Goal: Information Seeking & Learning: Find specific fact

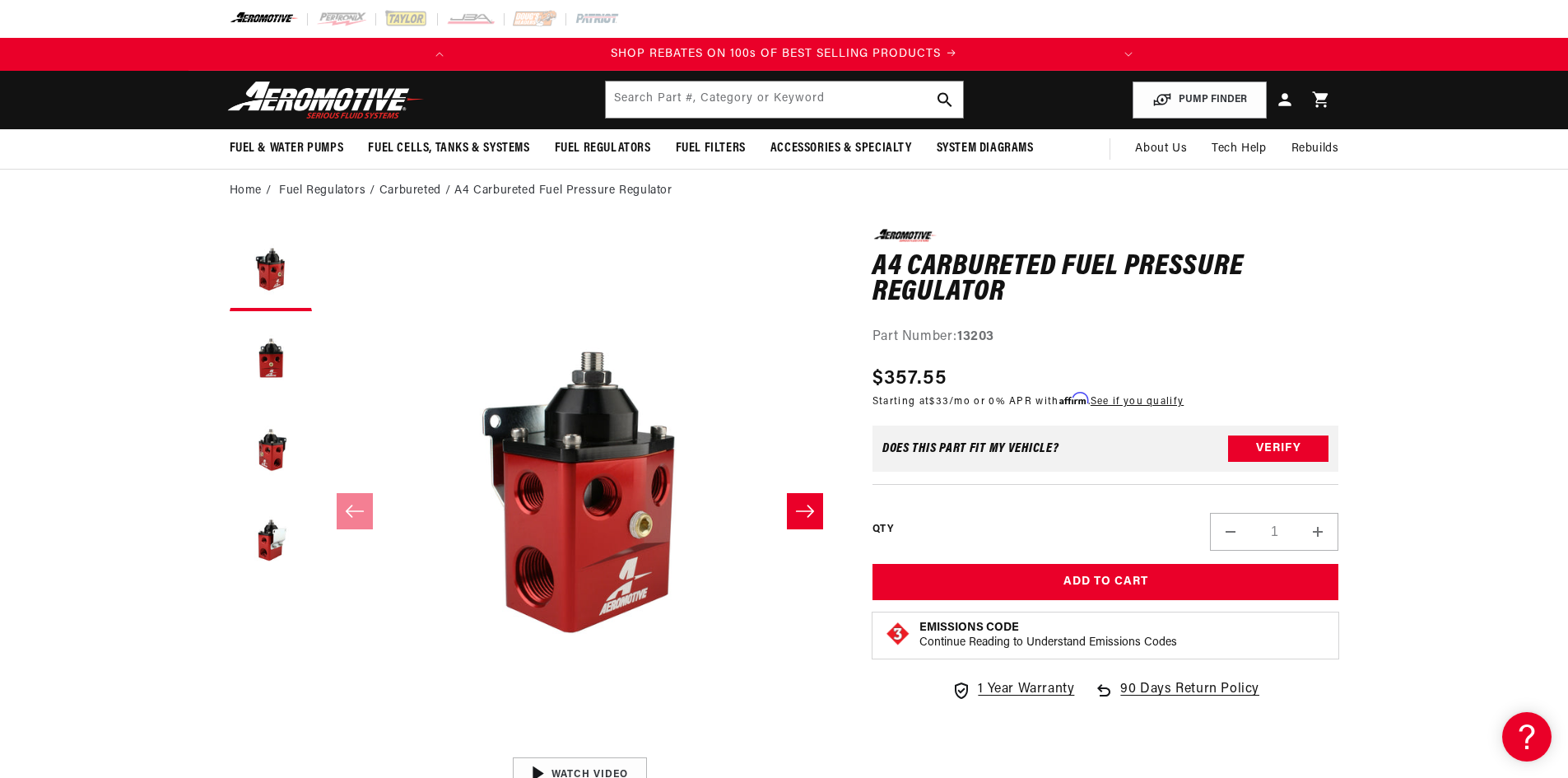
scroll to position [1, 0]
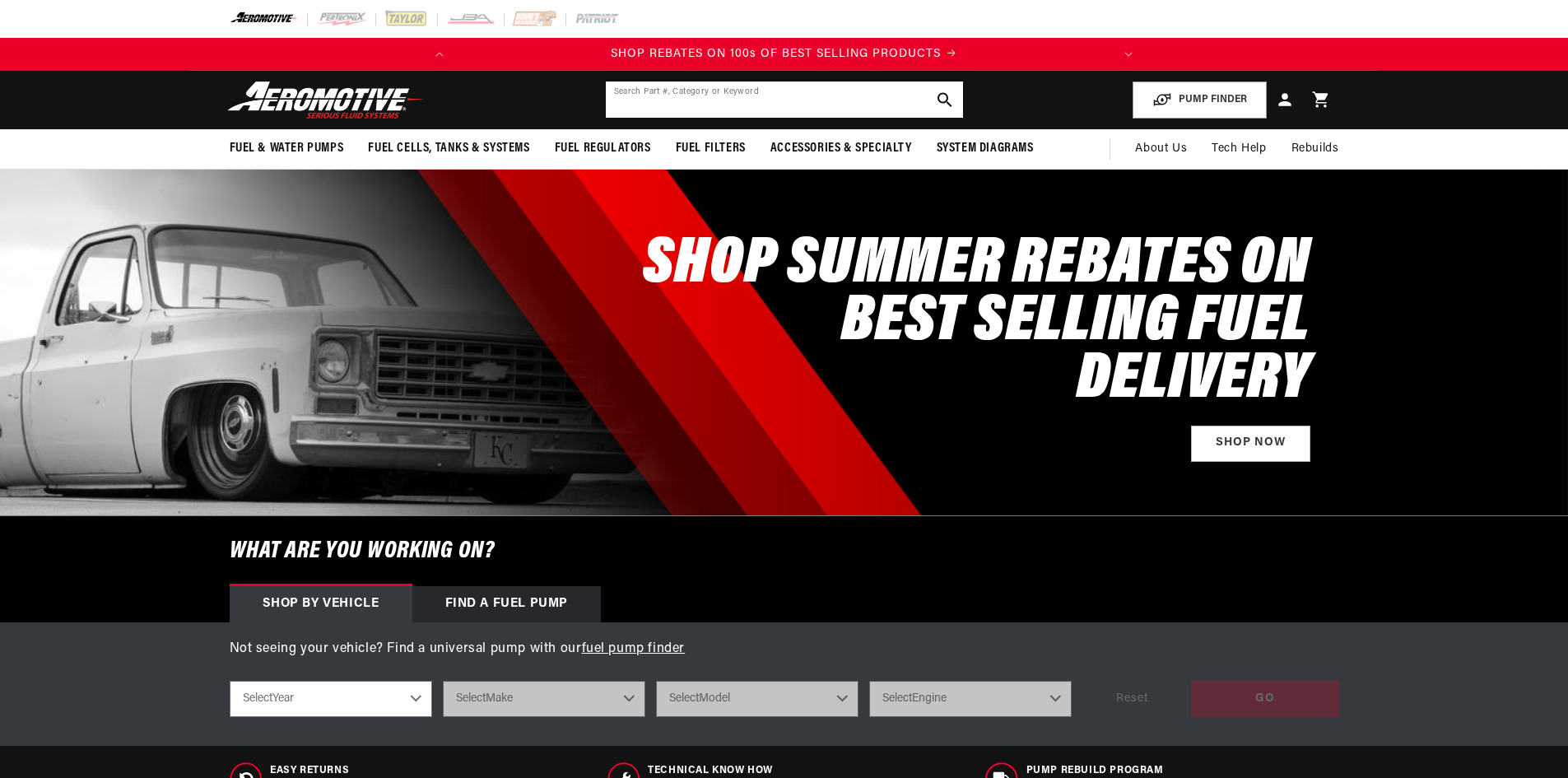
click at [623, 95] on input "text" at bounding box center [784, 99] width 357 height 37
paste input "Fuel Line And Regulator Kit For 4500"
type input "Fuel Line And Regulator Kit For 4500"
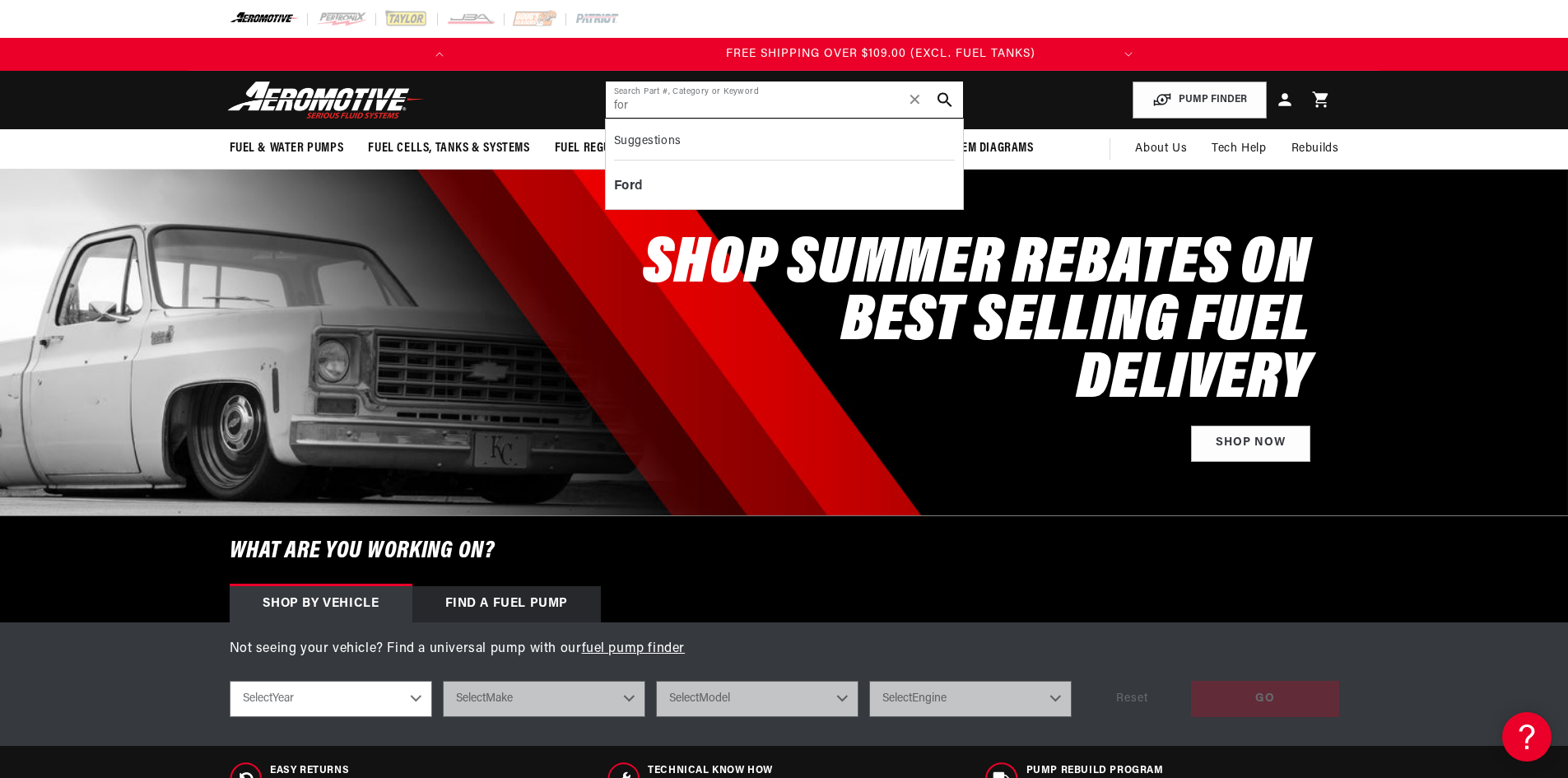
scroll to position [0, 651]
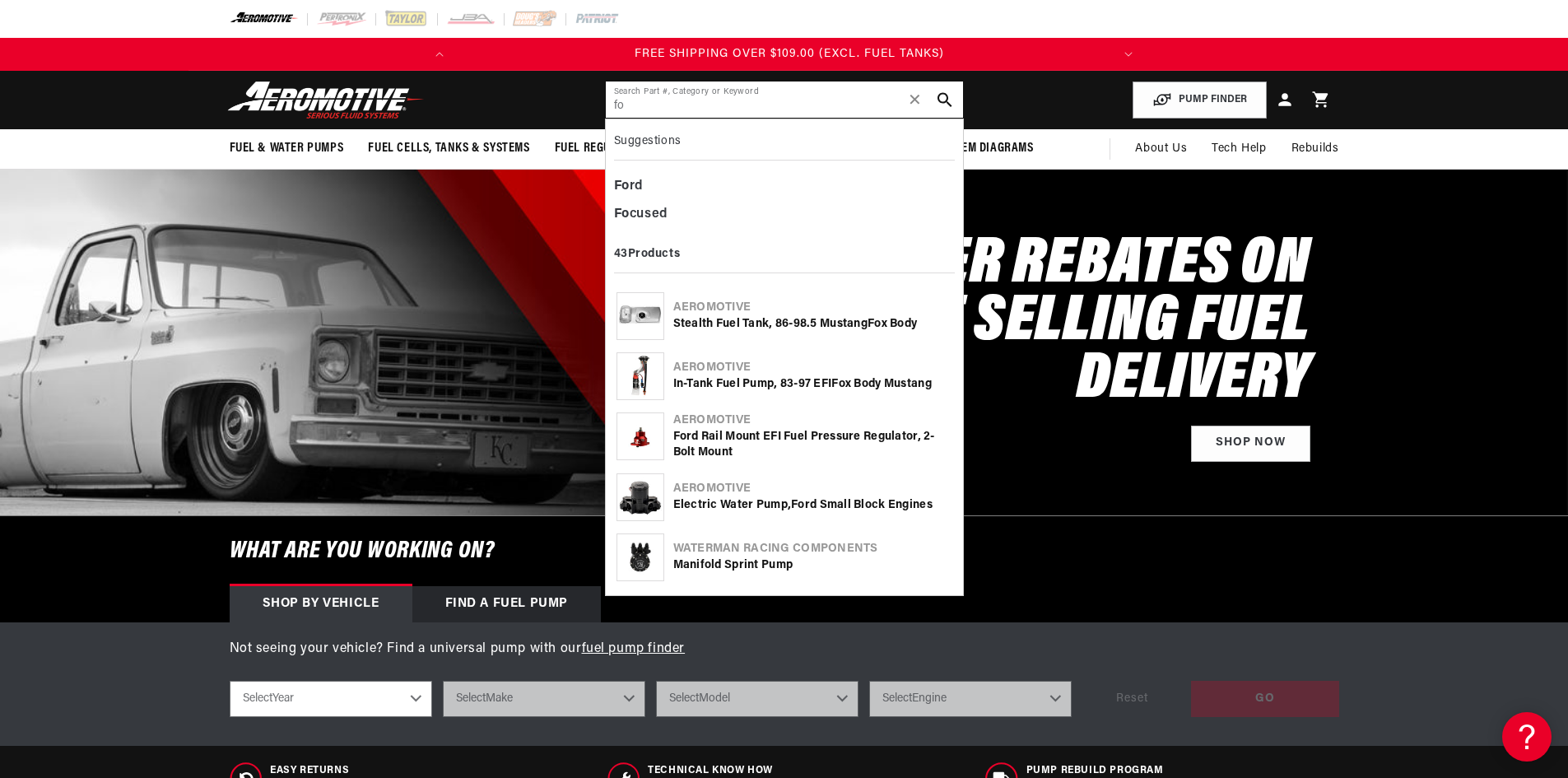
type input "f"
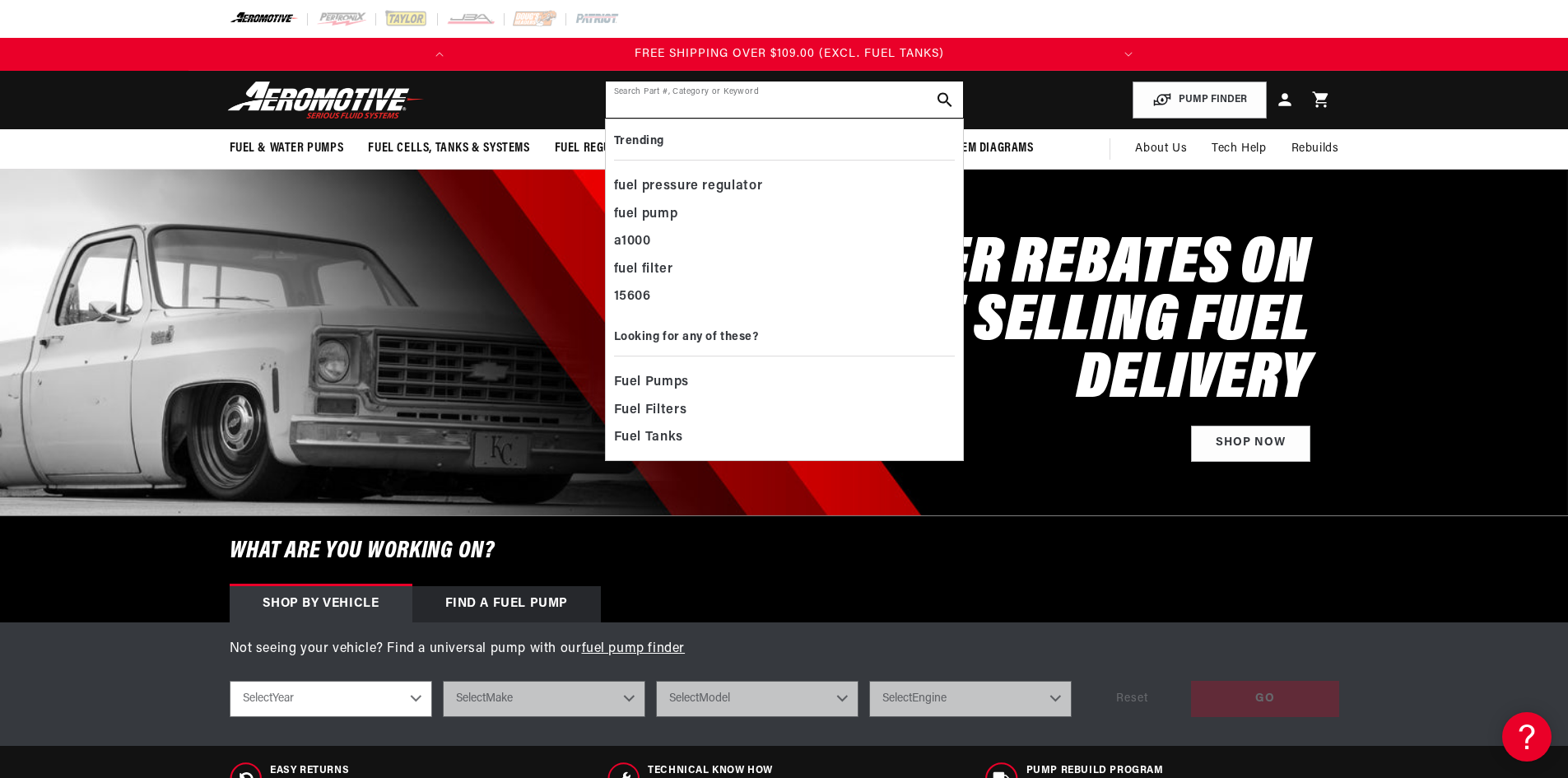
paste input "Fuel Line And Regulator Kit For 4500"
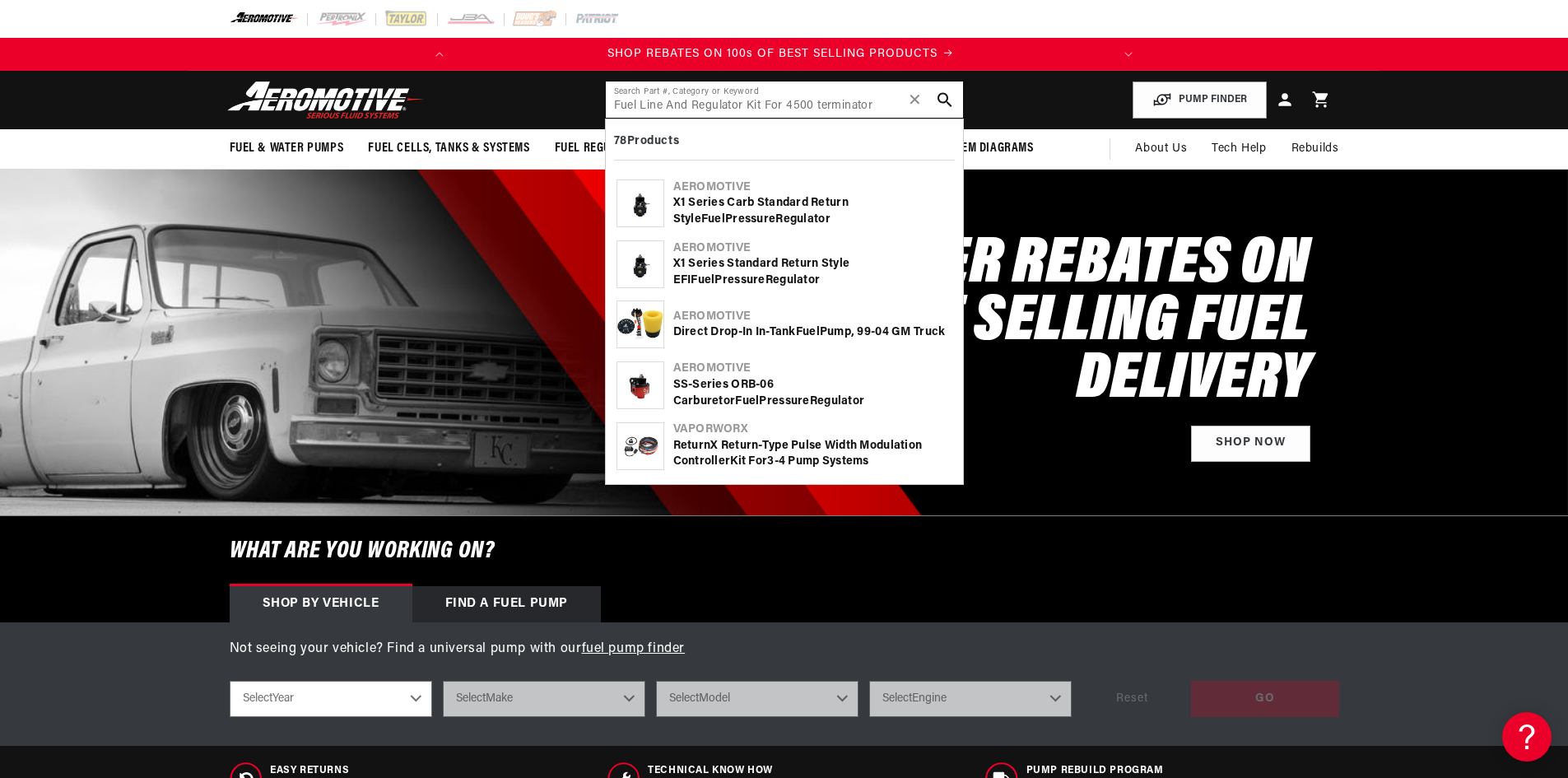
scroll to position [0, 0]
type input "Fuel Line And Regulator Kit For 4500 terminator"
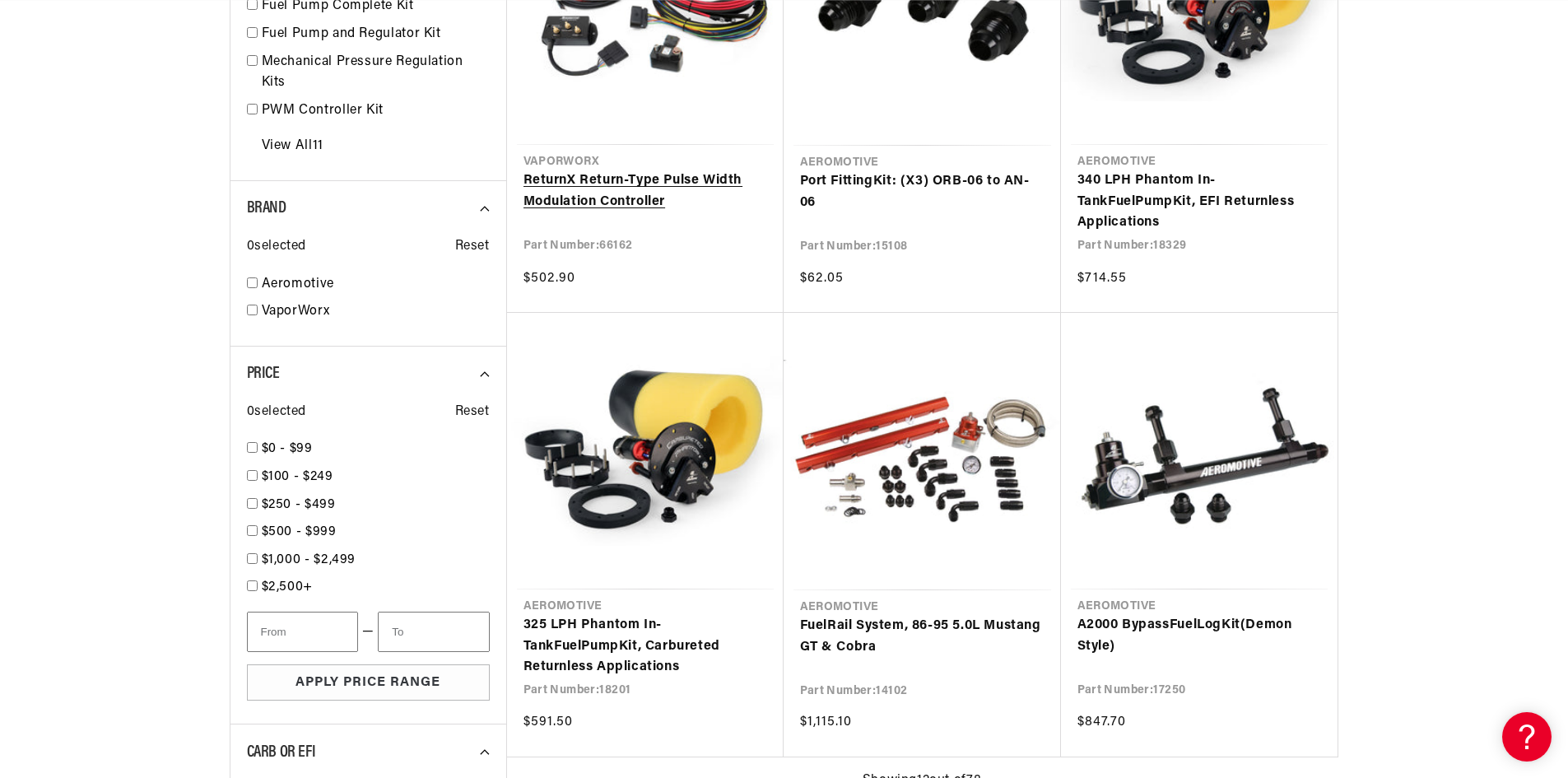
scroll to position [1564, 0]
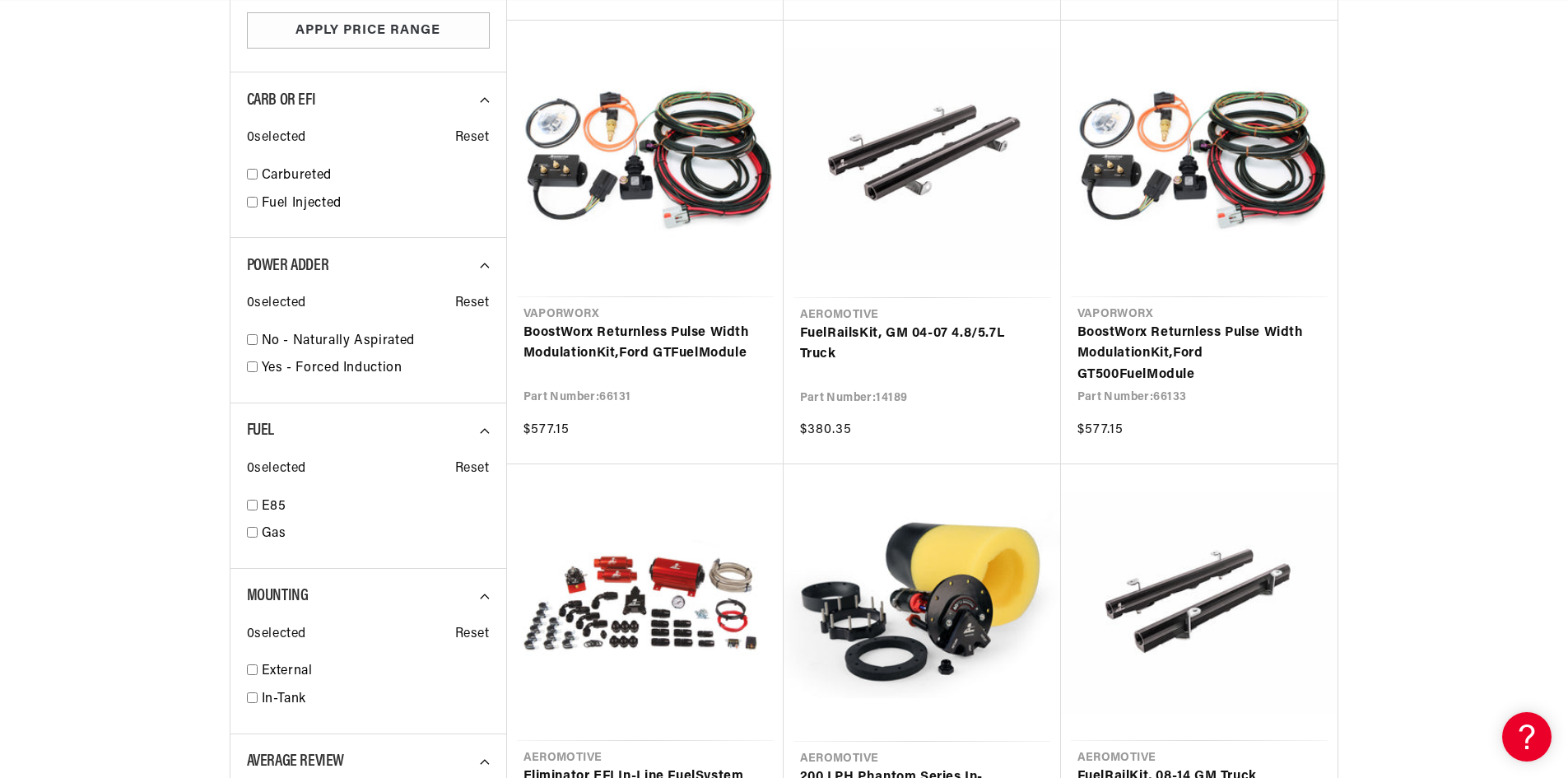
scroll to position [0, 651]
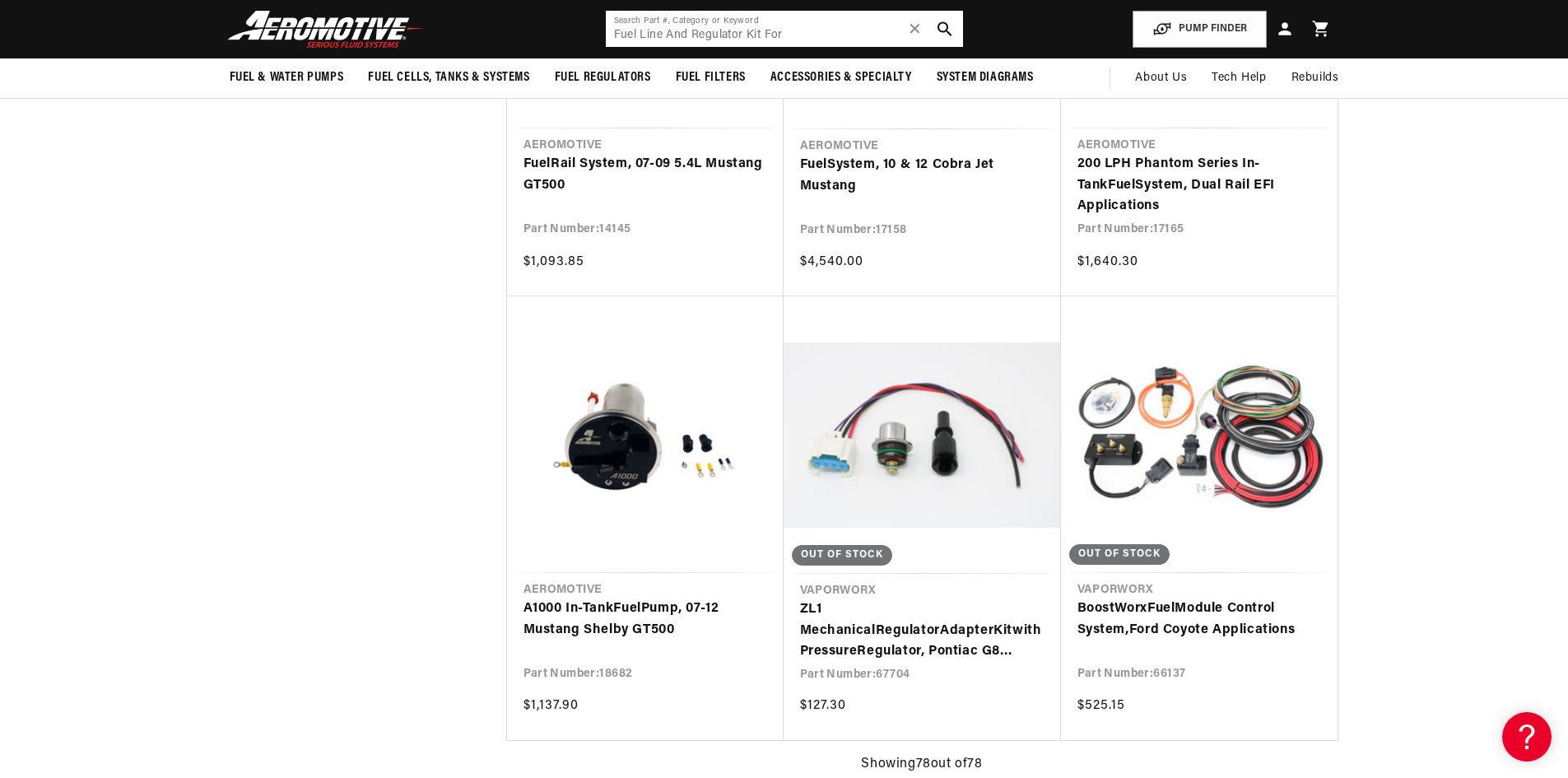
drag, startPoint x: 827, startPoint y: 40, endPoint x: 601, endPoint y: 29, distance: 226.3
click at [598, 33] on header "Fuel & Water Pumps Back In-Tank In-Line Fuel Pumps" at bounding box center [784, 29] width 1192 height 58
paste input "555-BO-1687"
type input "555-BO-1687"
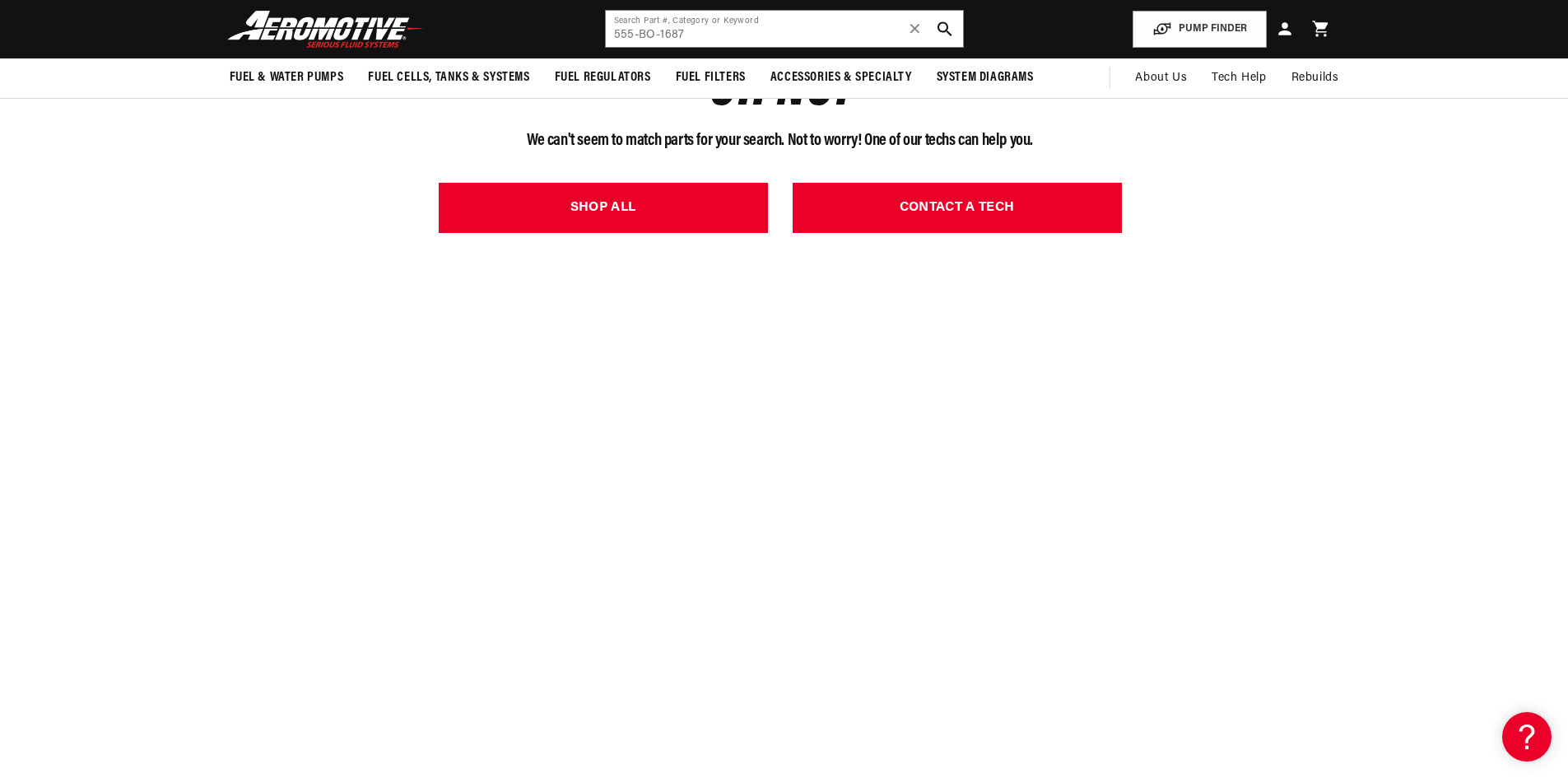
scroll to position [0, 651]
